Goal: Find specific page/section: Find specific page/section

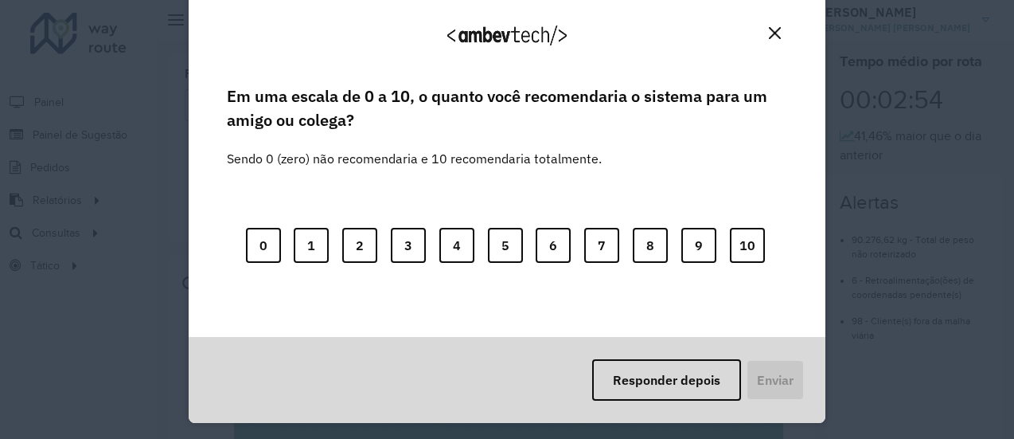
click at [778, 25] on button "Close" at bounding box center [775, 33] width 25 height 25
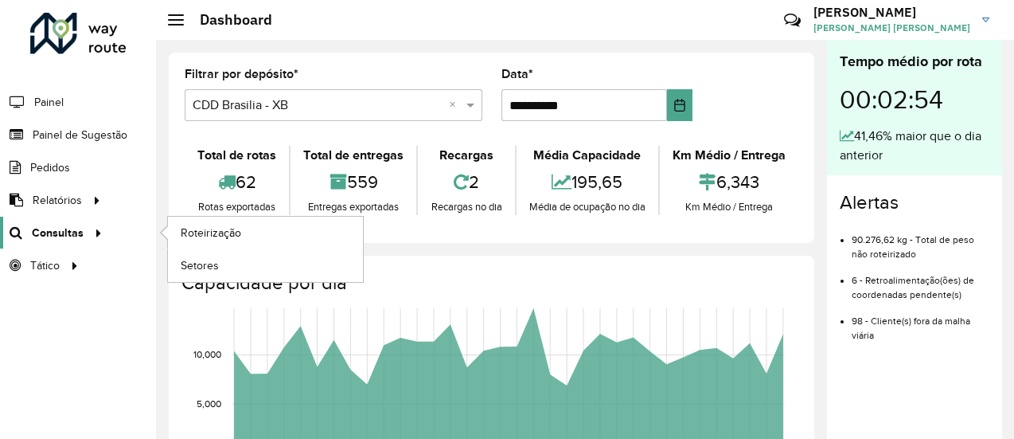
click at [72, 235] on span "Consultas" at bounding box center [58, 233] width 52 height 17
click at [213, 262] on span "Setores" at bounding box center [200, 265] width 39 height 17
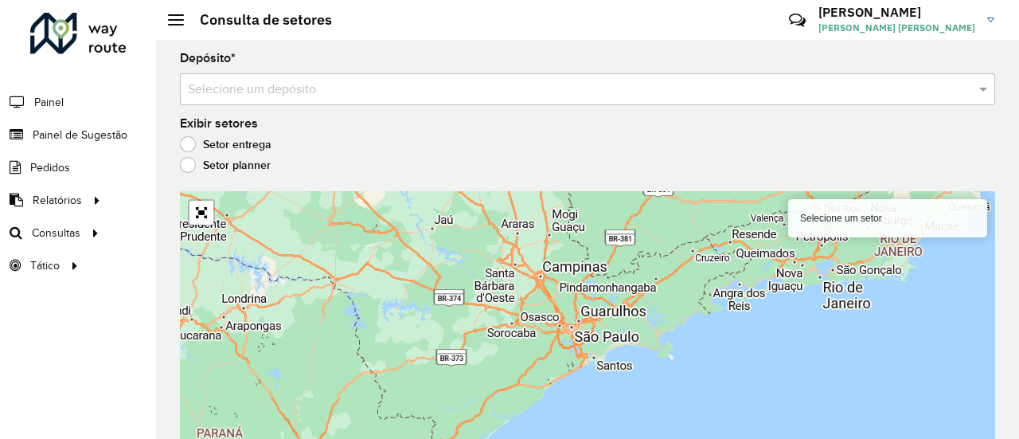
click at [241, 63] on div "Depósito * Selecione um depósito" at bounding box center [587, 79] width 815 height 53
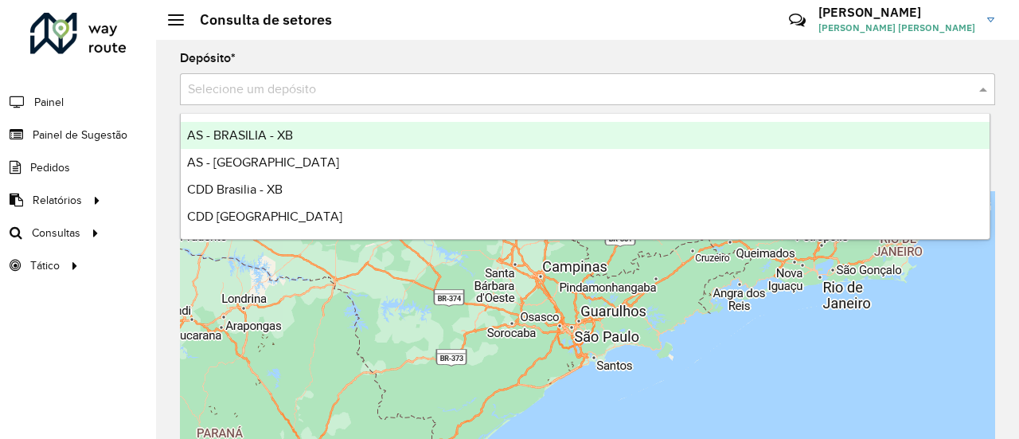
click at [260, 91] on input "text" at bounding box center [572, 89] width 768 height 19
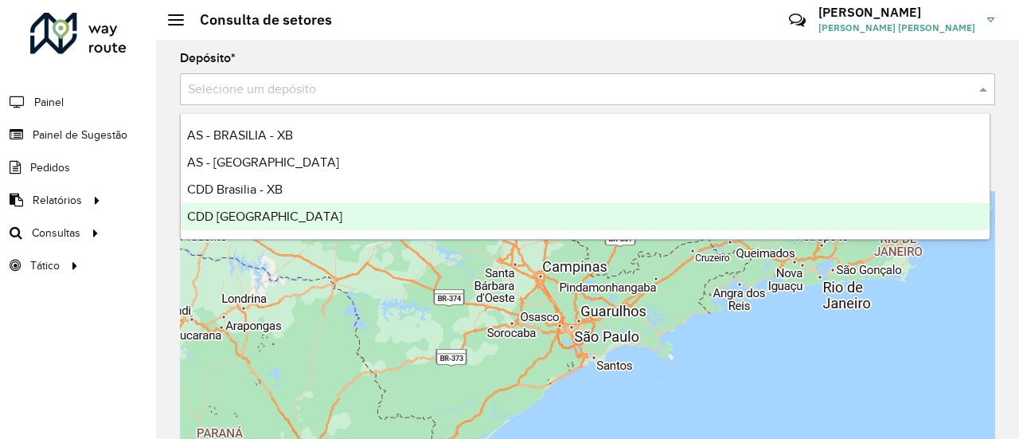
click at [236, 209] on span "CDD [GEOGRAPHIC_DATA]" at bounding box center [264, 216] width 155 height 14
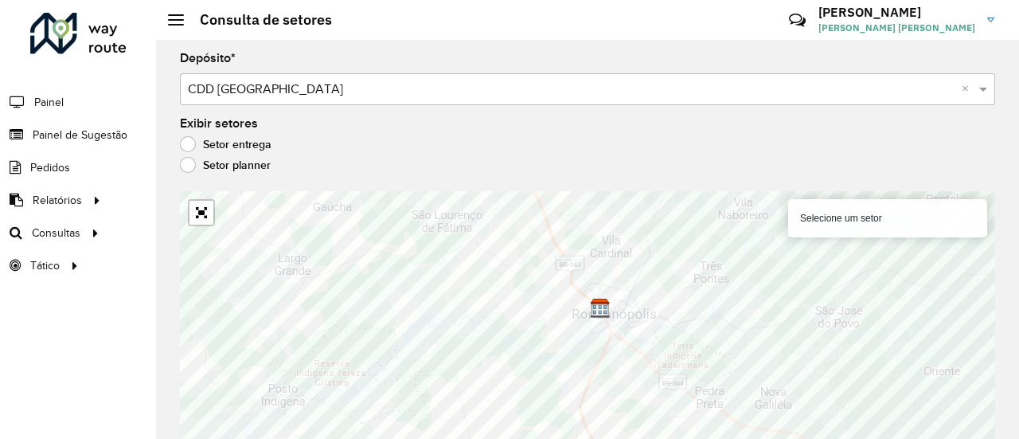
scroll to position [14, 0]
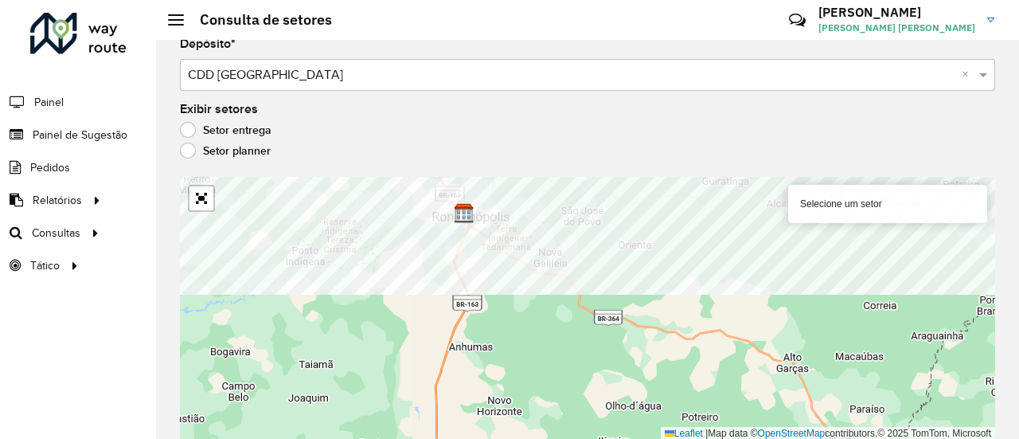
click at [542, 131] on formly-group "Depósito * Selecione um depósito × CDD Rondonópolis × Exibir setores Setor entr…" at bounding box center [587, 239] width 815 height 402
